Goal: Information Seeking & Learning: Find specific page/section

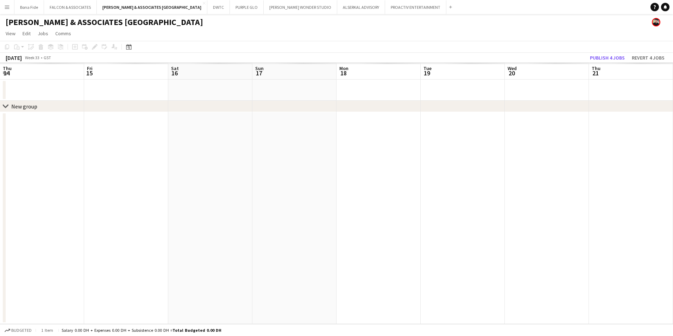
scroll to position [0, 242]
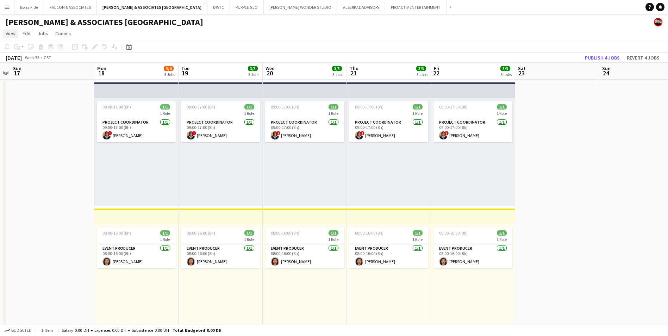
click at [13, 37] on link "View" at bounding box center [10, 33] width 15 height 9
click at [11, 4] on button "Menu" at bounding box center [7, 7] width 14 height 14
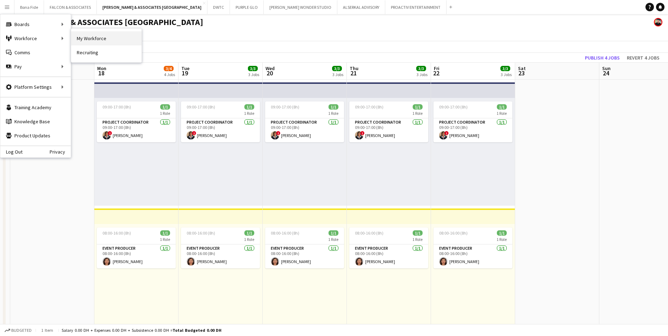
click at [119, 40] on link "My Workforce" at bounding box center [106, 38] width 70 height 14
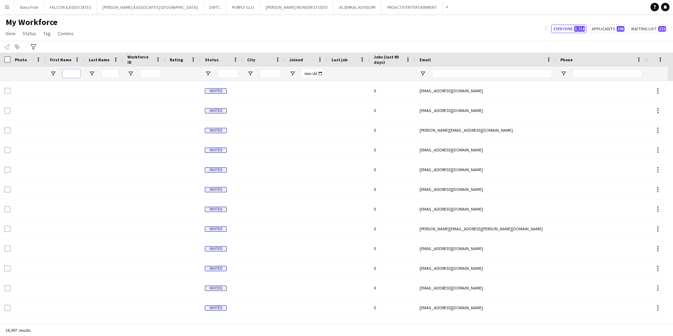
click at [68, 71] on input "First Name Filter Input" at bounding box center [72, 73] width 18 height 8
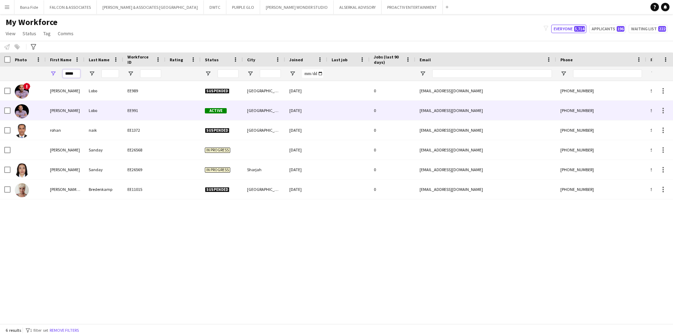
type input "*****"
click at [68, 105] on div "[PERSON_NAME]" at bounding box center [65, 110] width 39 height 19
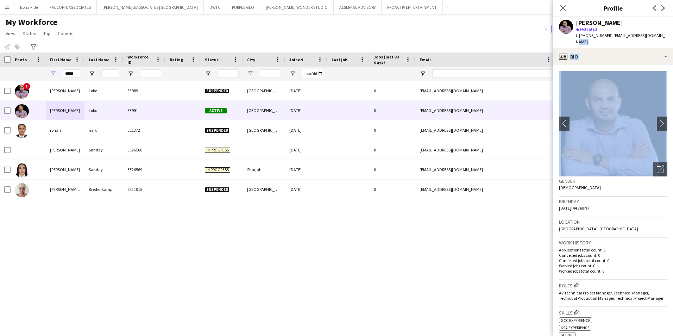
drag, startPoint x: 639, startPoint y: 95, endPoint x: 636, endPoint y: 102, distance: 7.4
click at [636, 102] on app-crew-profile "Close pop-in Profile Previous Next [PERSON_NAME] star Not rated t. [PHONE_NUMBE…" at bounding box center [613, 168] width 120 height 336
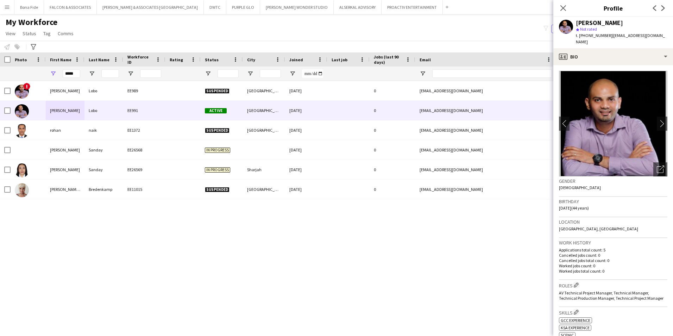
click at [631, 183] on div "Gender [DEMOGRAPHIC_DATA]" at bounding box center [613, 186] width 108 height 20
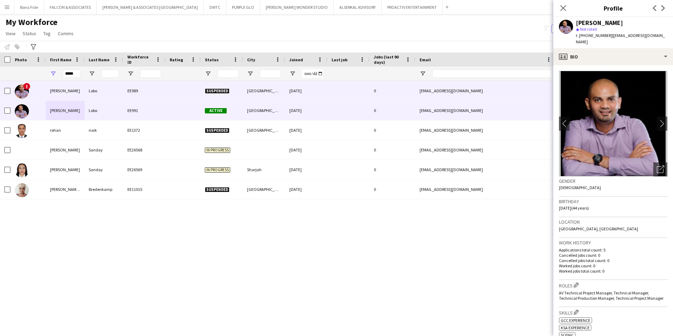
click at [155, 91] on div "EE989" at bounding box center [144, 90] width 42 height 19
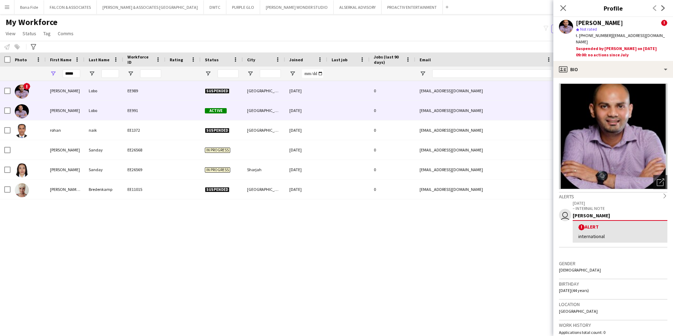
click at [62, 115] on div "[PERSON_NAME]" at bounding box center [65, 110] width 39 height 19
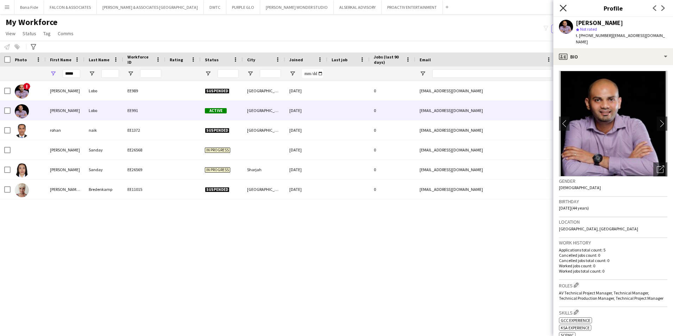
click at [560, 8] on icon "Close pop-in" at bounding box center [563, 8] width 7 height 7
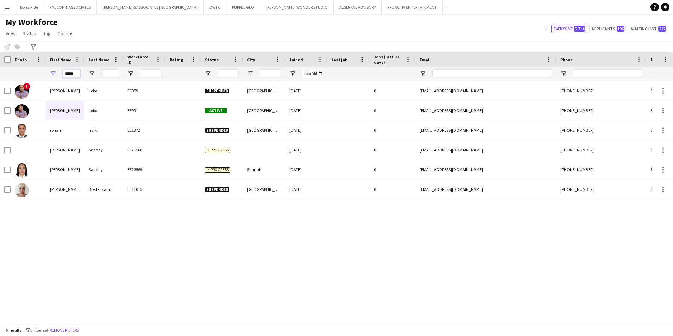
drag, startPoint x: 77, startPoint y: 72, endPoint x: 47, endPoint y: 72, distance: 30.6
click at [47, 72] on div "*****" at bounding box center [65, 74] width 39 height 14
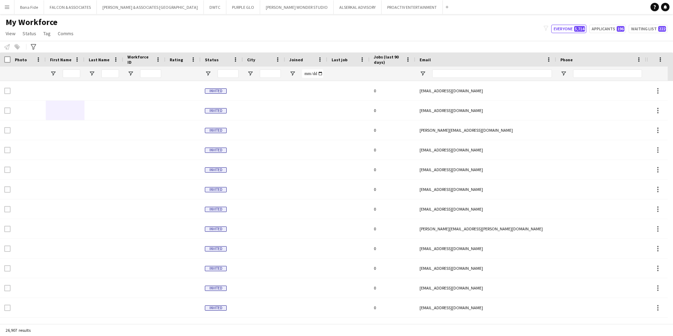
click at [135, 37] on div "My Workforce View Views Default view [PERSON_NAME] New view Update view Delete …" at bounding box center [336, 29] width 673 height 24
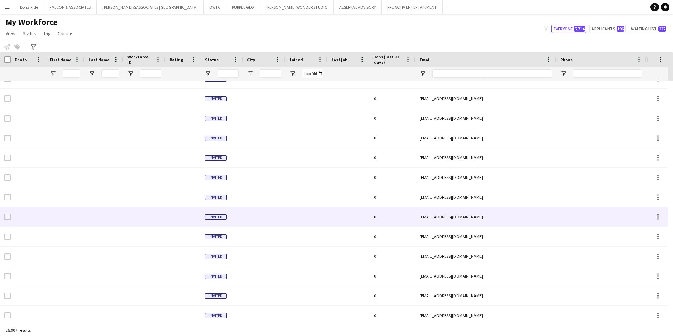
scroll to position [775, 0]
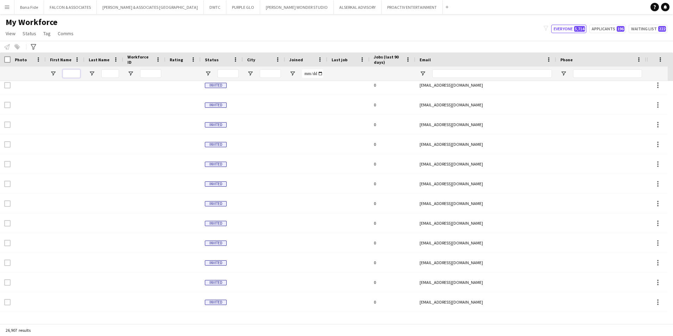
click at [75, 70] on input "First Name Filter Input" at bounding box center [72, 73] width 18 height 8
type input "*****"
type input "**********"
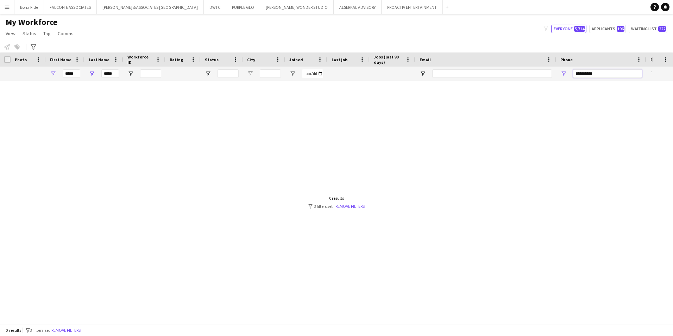
drag, startPoint x: 601, startPoint y: 74, endPoint x: 533, endPoint y: 80, distance: 68.3
click at [538, 81] on div "***** *****" at bounding box center [381, 74] width 763 height 14
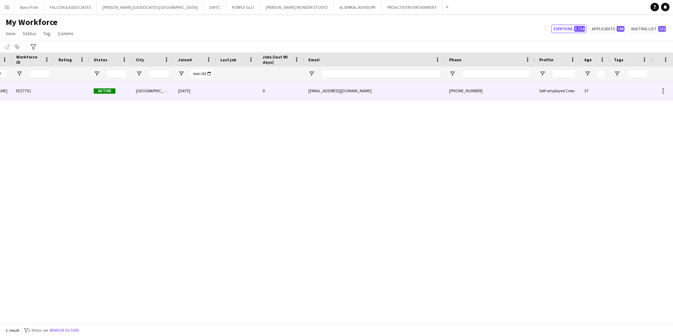
click at [476, 92] on div "[PHONE_NUMBER]" at bounding box center [490, 90] width 90 height 19
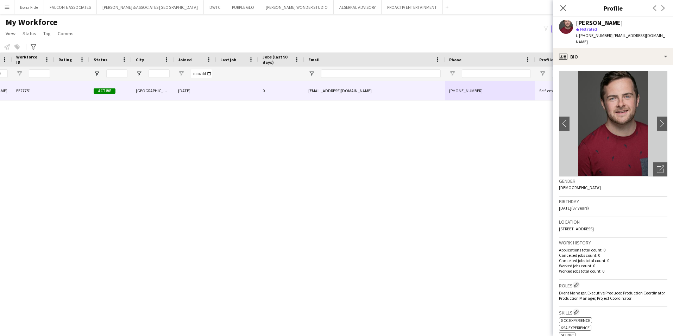
click at [583, 35] on span "t. [PHONE_NUMBER]" at bounding box center [594, 35] width 37 height 5
click at [657, 120] on app-icon "chevron-right" at bounding box center [662, 123] width 11 height 7
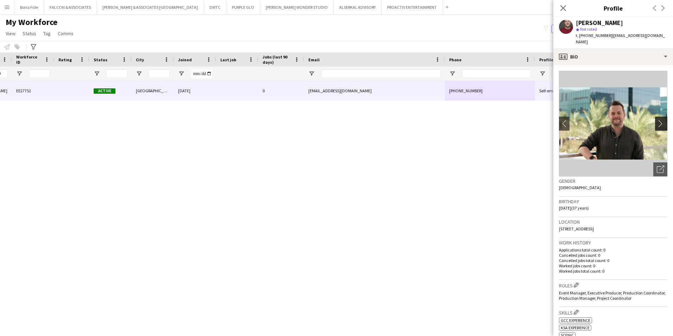
click at [657, 120] on app-icon "chevron-right" at bounding box center [662, 123] width 11 height 7
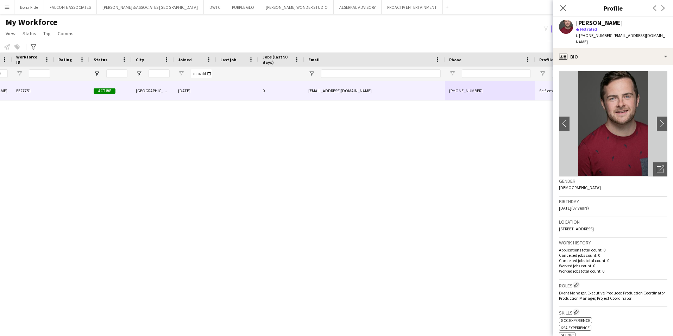
click at [596, 32] on div "star Not rated" at bounding box center [622, 29] width 92 height 6
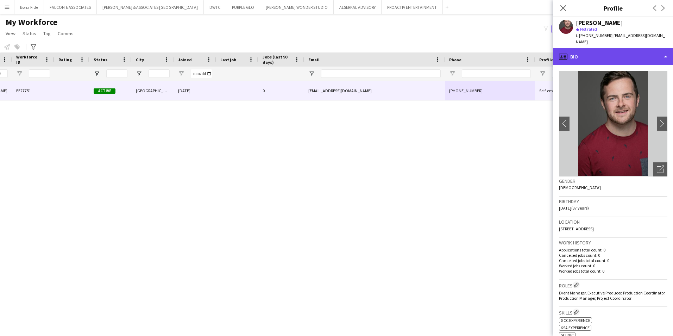
click at [575, 53] on div "profile Bio" at bounding box center [613, 56] width 120 height 17
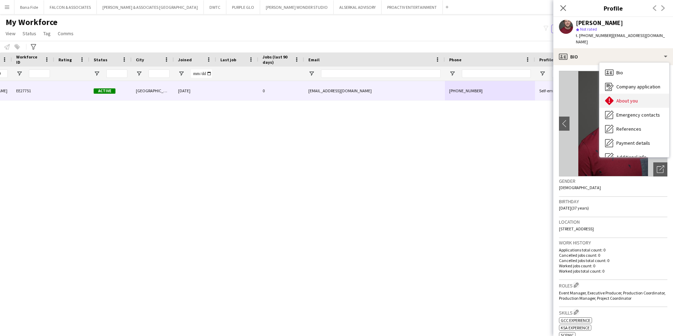
click at [644, 94] on div "About you About you" at bounding box center [635, 101] width 70 height 14
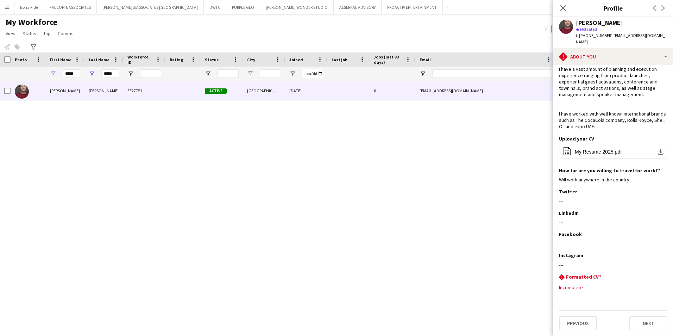
click at [10, 16] on main "My Workforce View Views Default view [PERSON_NAME] New view Update view Delete …" at bounding box center [336, 170] width 673 height 312
click at [10, 11] on button "Menu" at bounding box center [7, 7] width 14 height 14
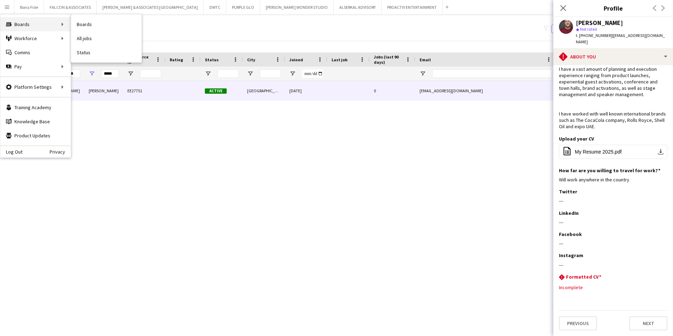
click at [10, 27] on div "Boards Boards" at bounding box center [35, 24] width 70 height 14
click at [98, 19] on link "Boards" at bounding box center [106, 24] width 70 height 14
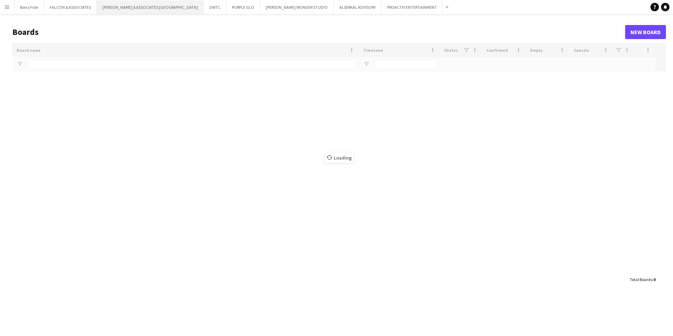
type input "**"
